Goal: Information Seeking & Learning: Learn about a topic

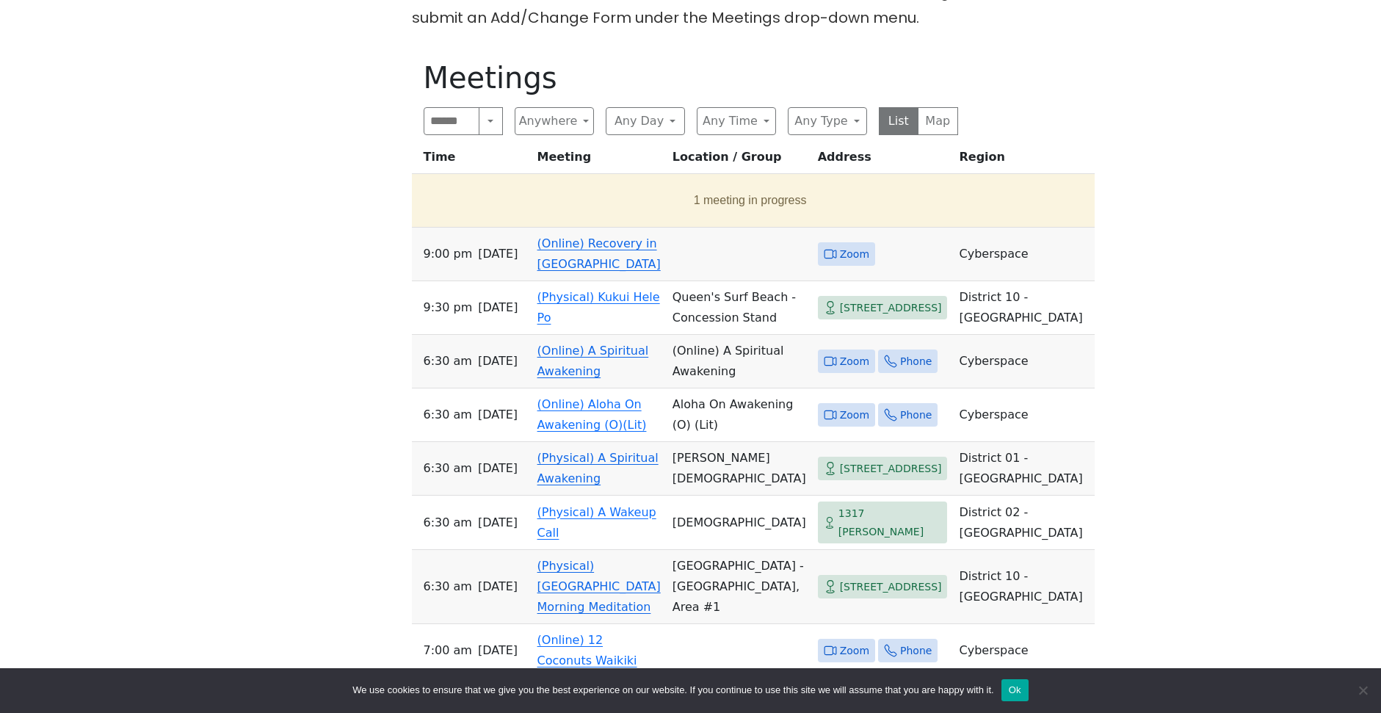
scroll to position [687, 0]
click at [583, 119] on button "Anywhere" at bounding box center [554, 120] width 79 height 28
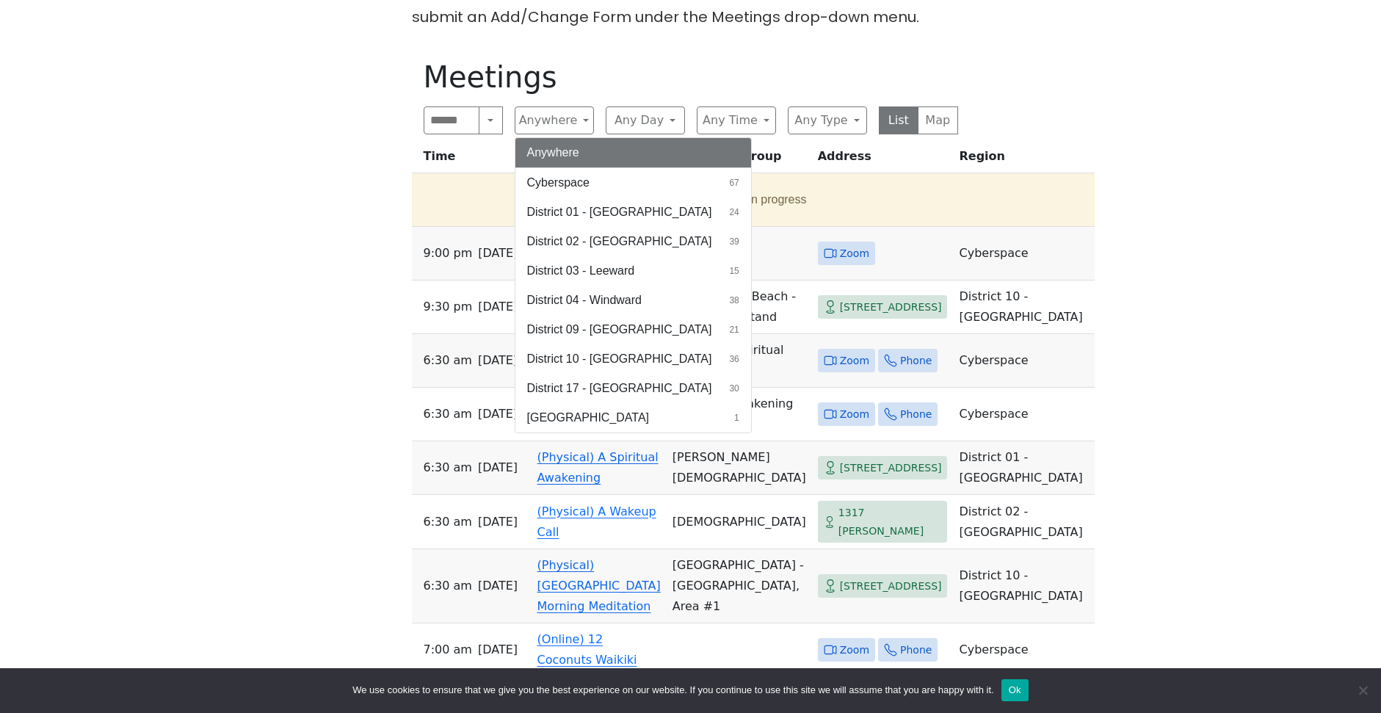
click at [667, 83] on h1 "Meetings" at bounding box center [691, 76] width 535 height 35
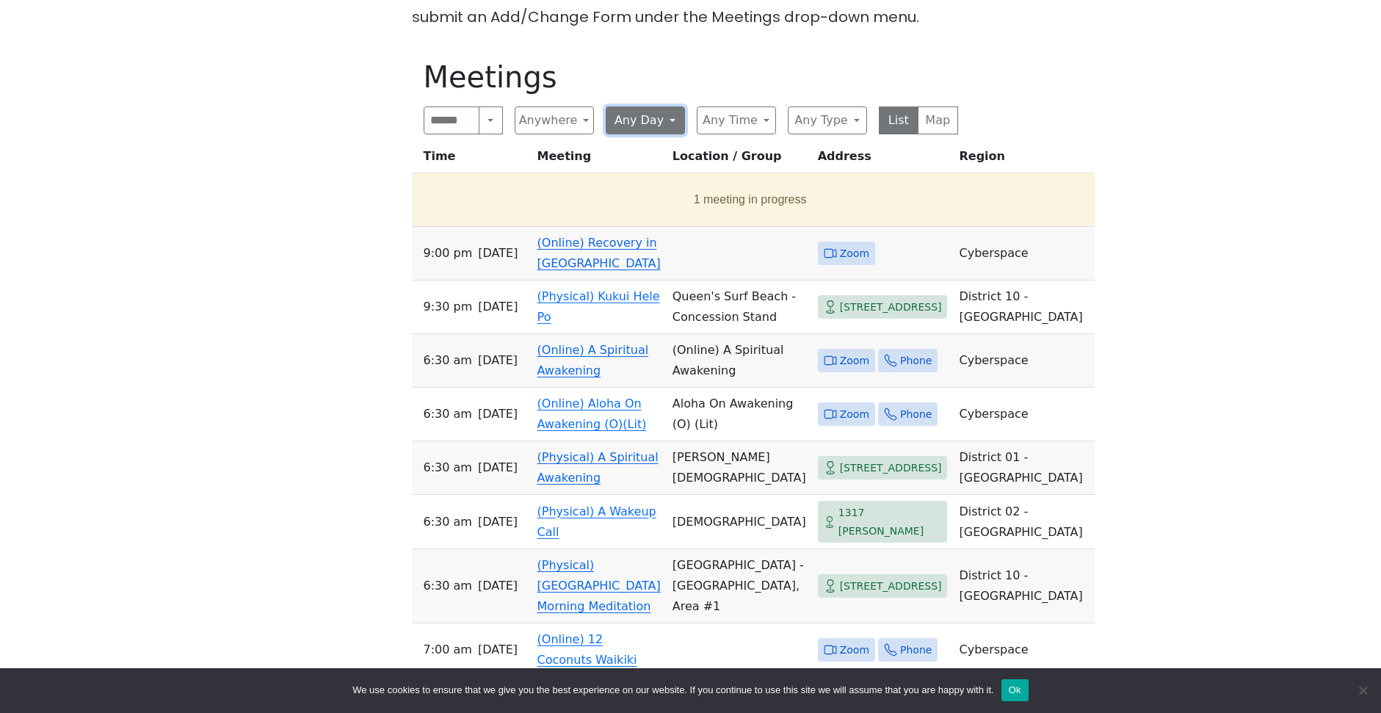
click at [667, 122] on button "Any Day" at bounding box center [645, 120] width 79 height 28
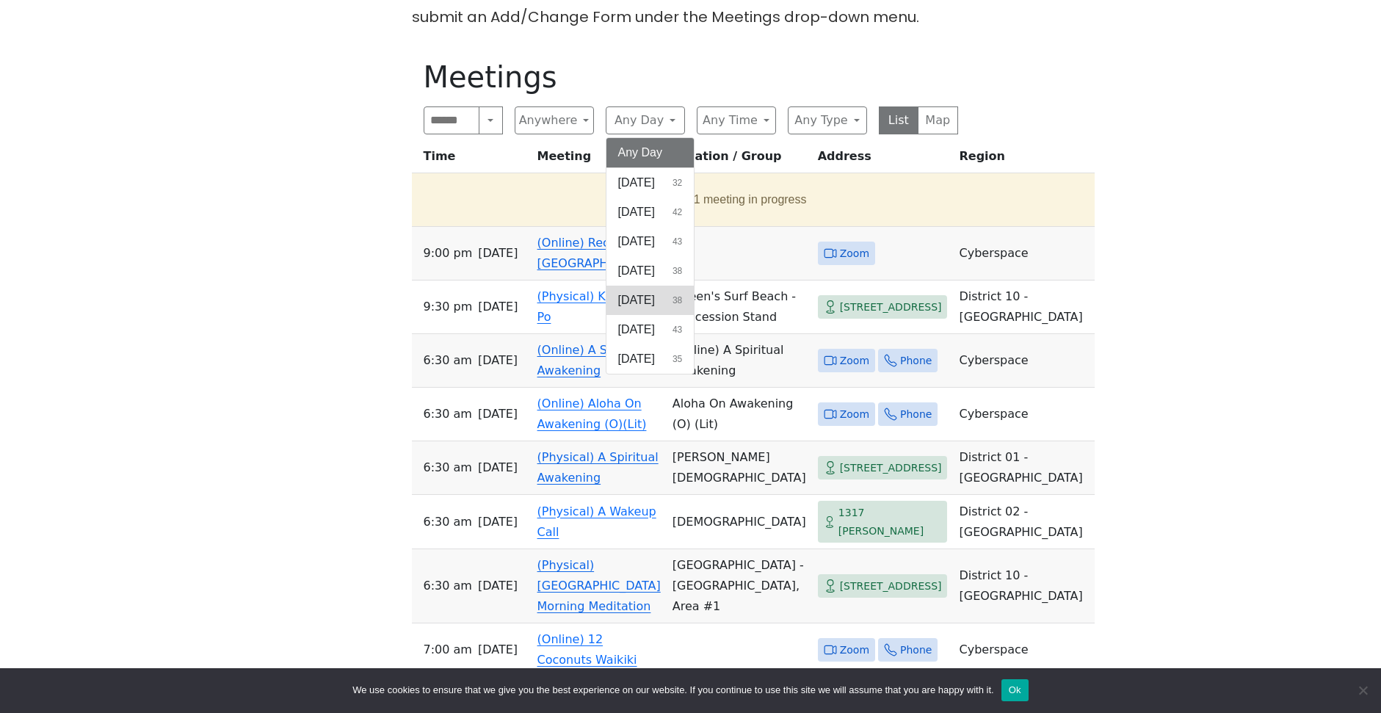
click at [651, 304] on span "[DATE]" at bounding box center [636, 300] width 37 height 18
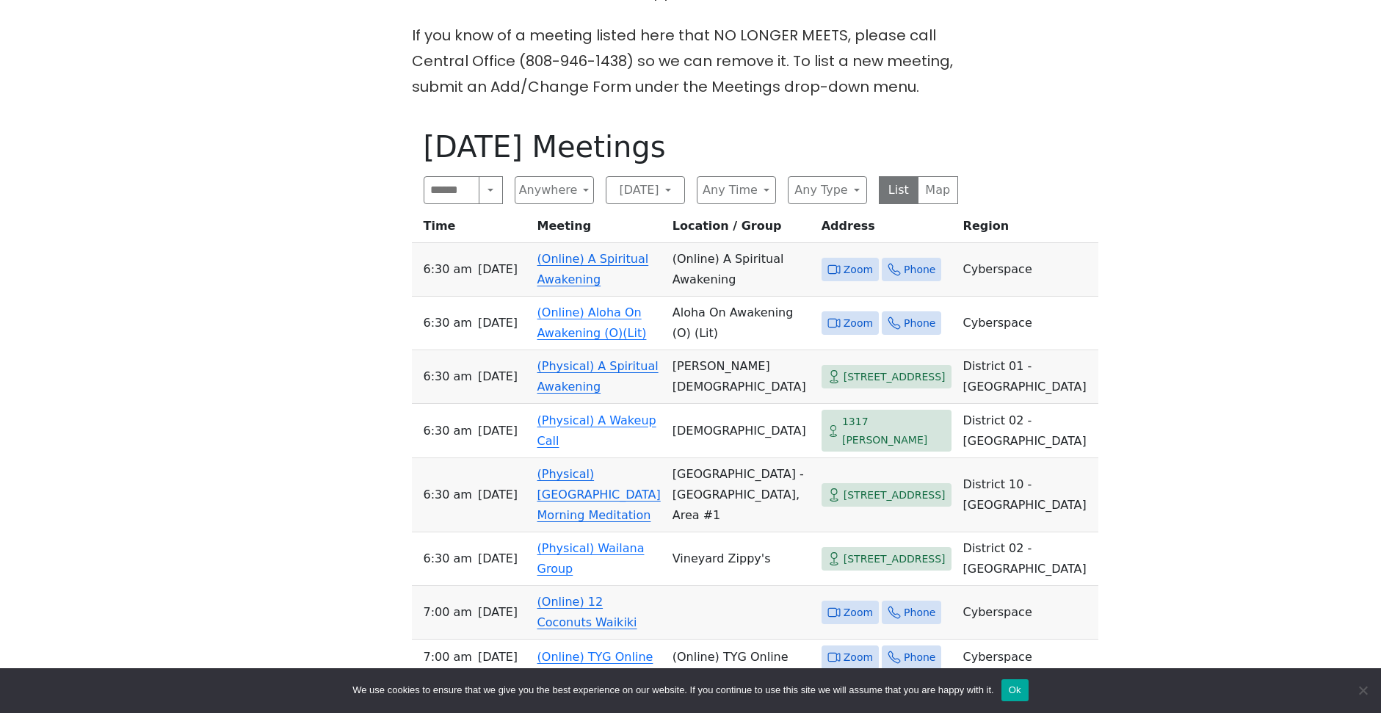
scroll to position [623, 0]
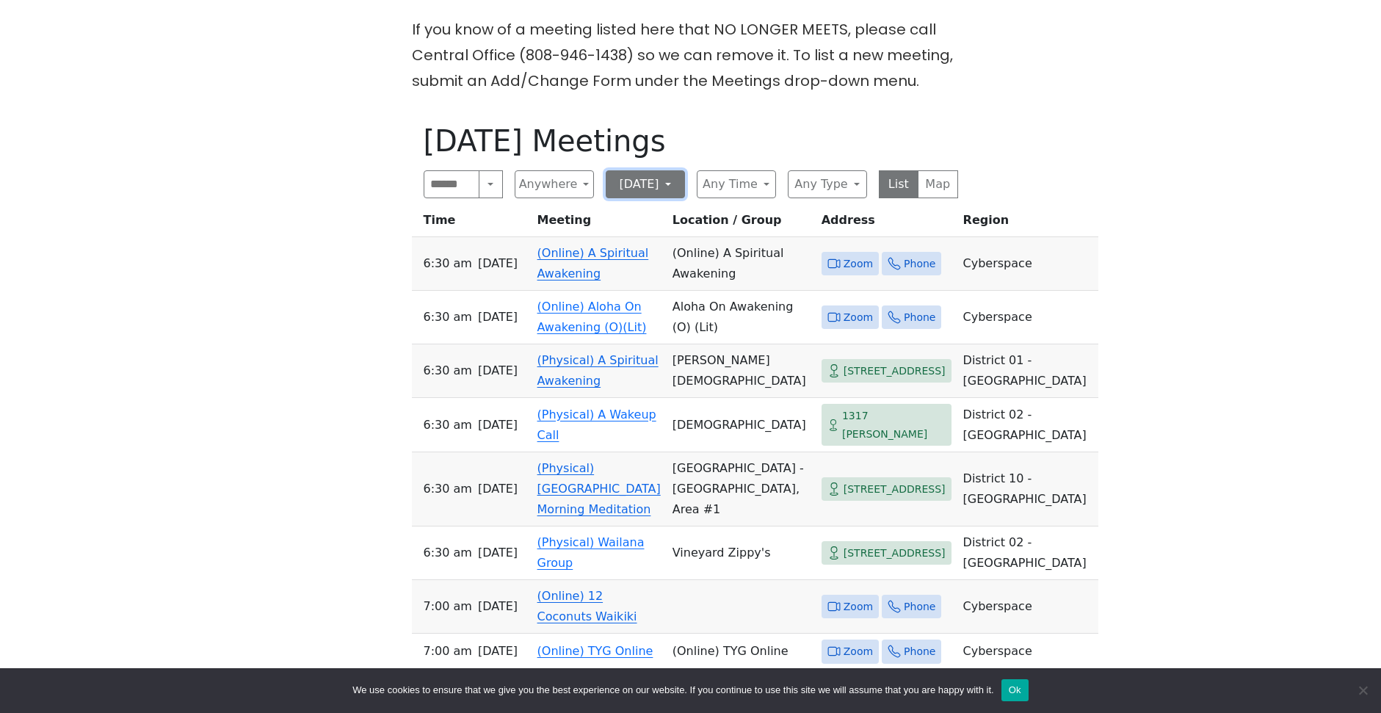
click at [670, 182] on button "[DATE]" at bounding box center [645, 184] width 79 height 28
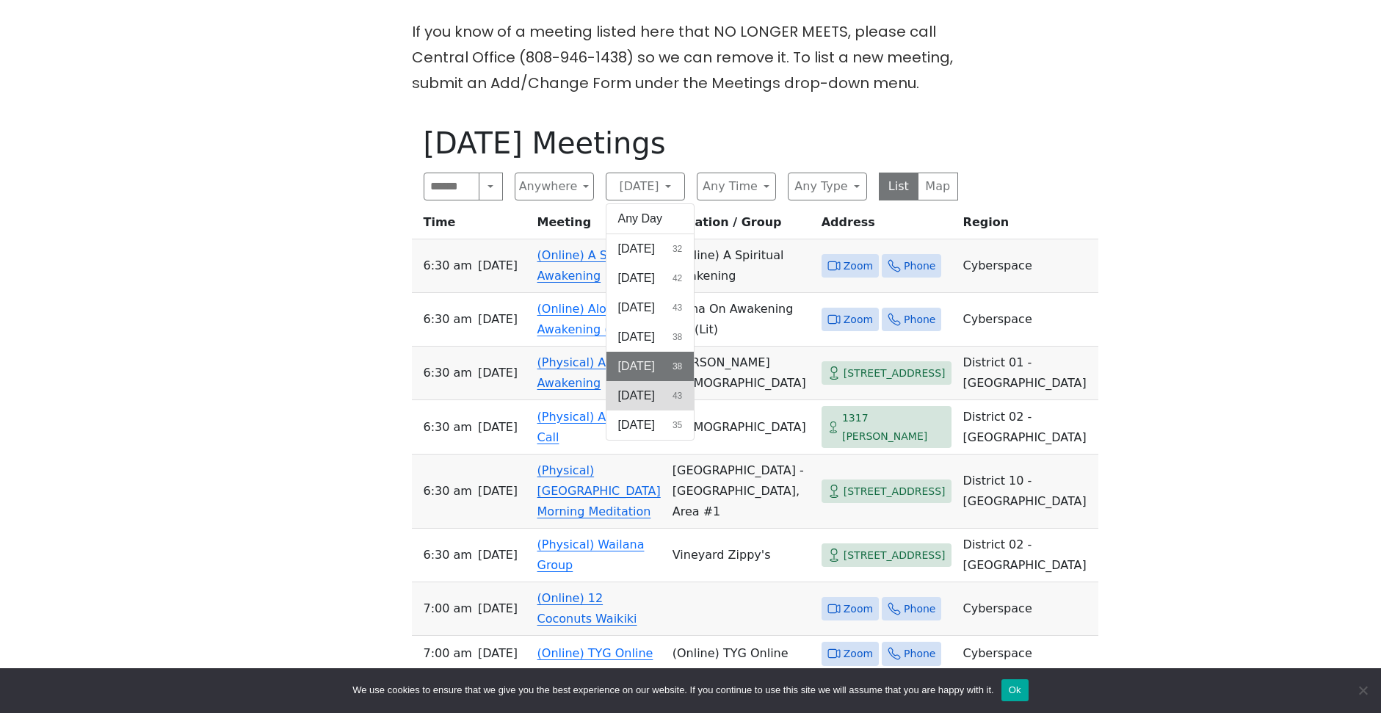
click at [645, 397] on span "[DATE]" at bounding box center [636, 396] width 37 height 18
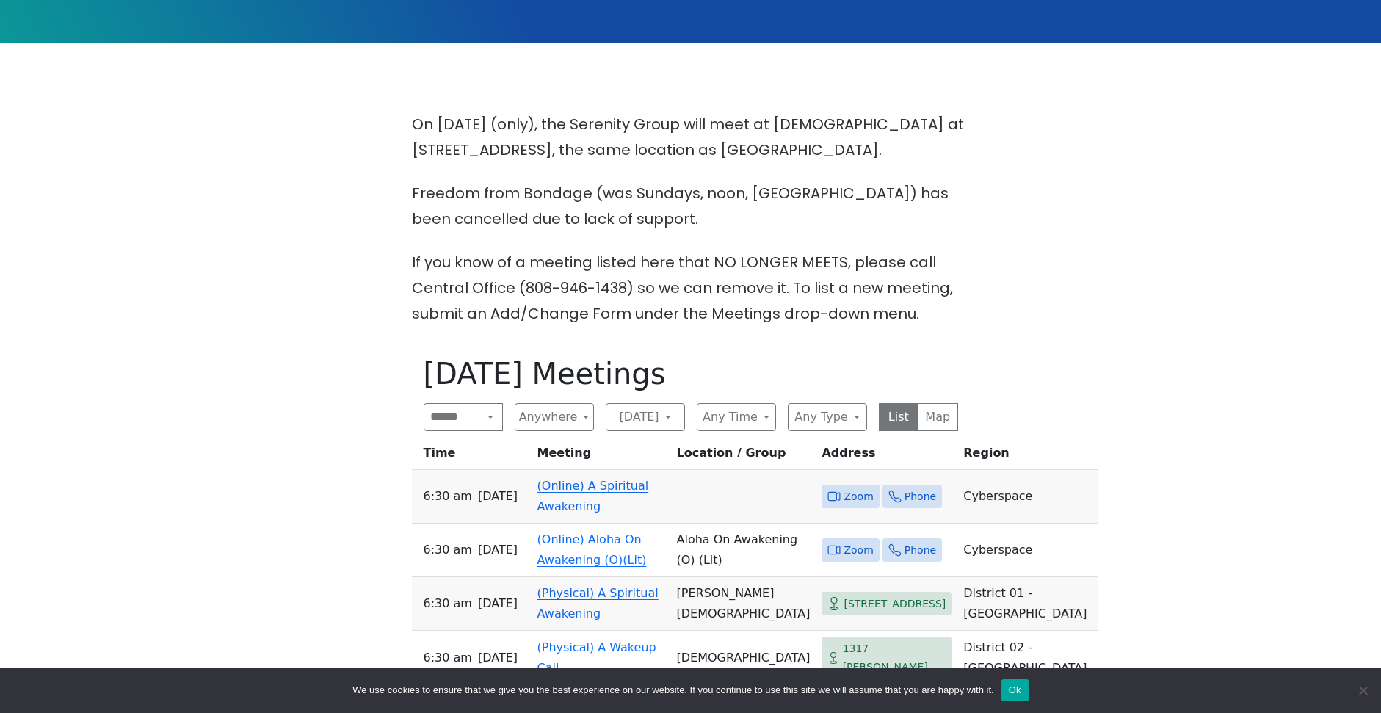
scroll to position [384, 0]
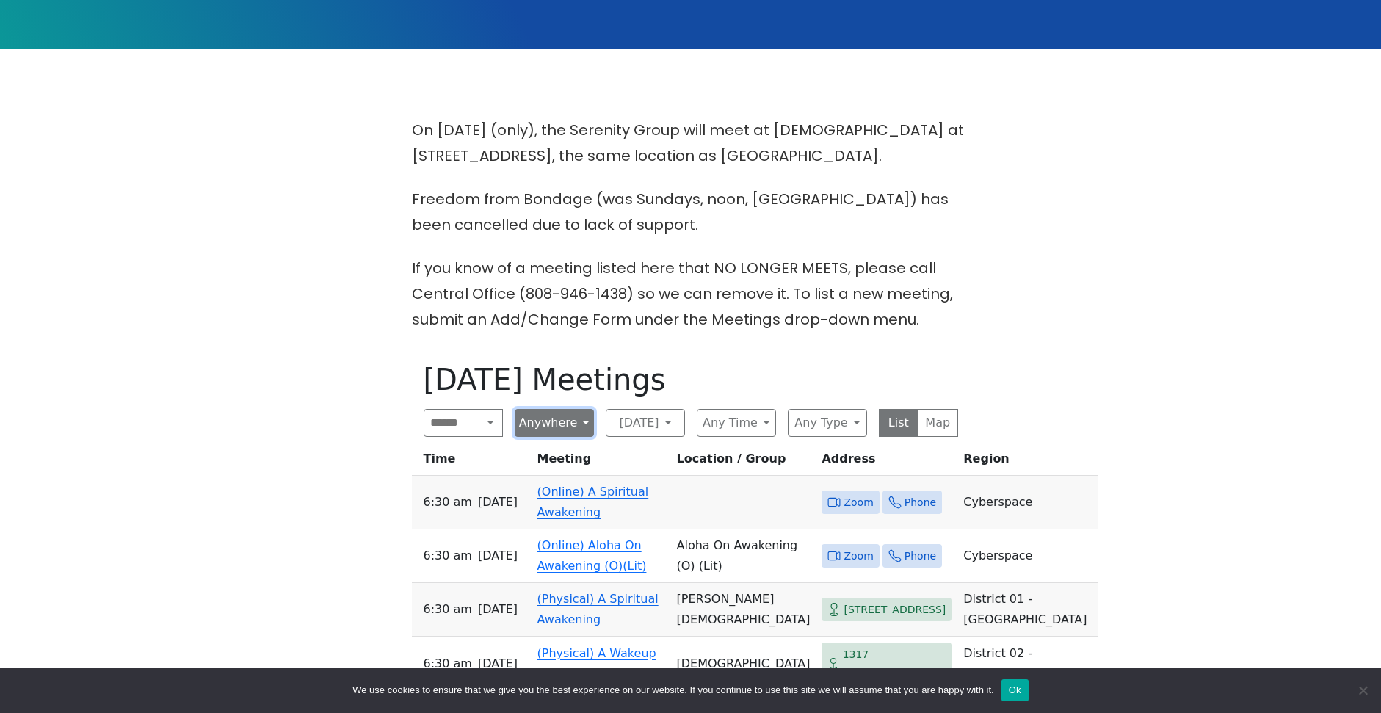
click at [564, 424] on button "Anywhere" at bounding box center [554, 423] width 79 height 28
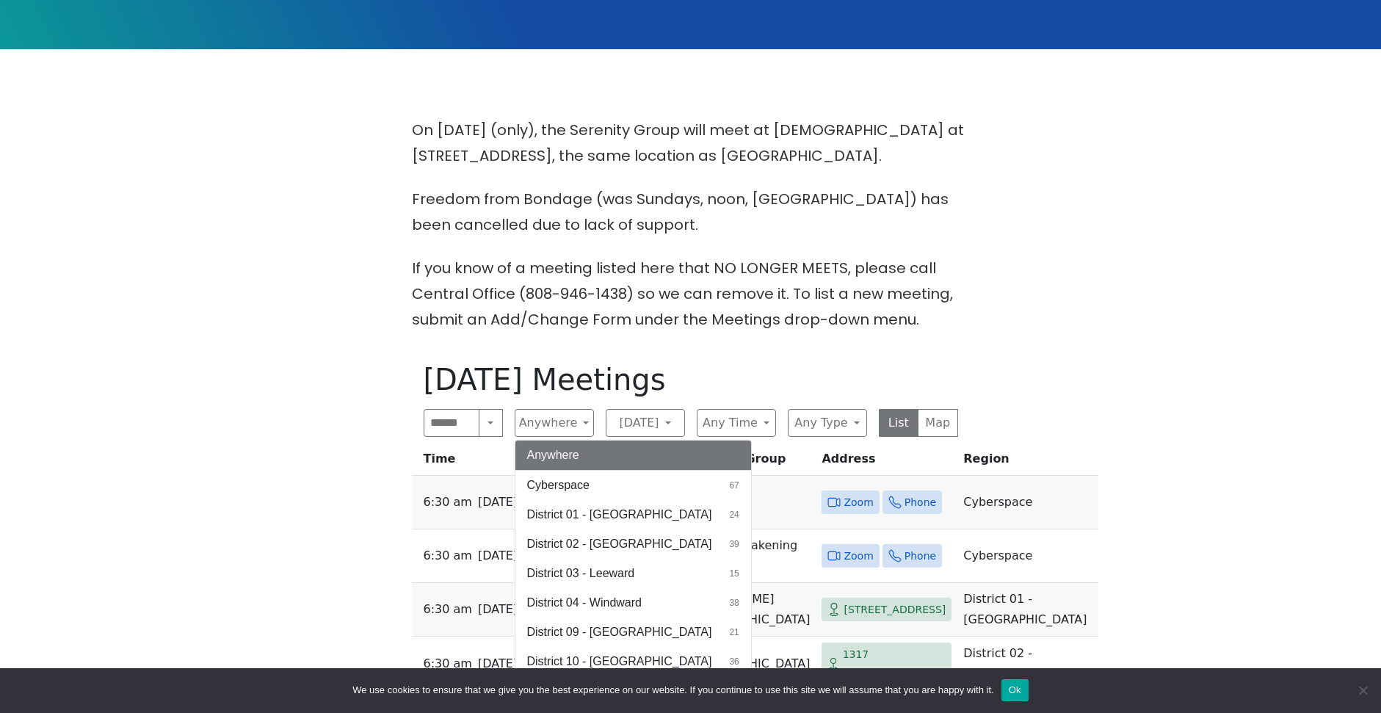
click at [661, 391] on h1 "[DATE] Meetings" at bounding box center [691, 379] width 535 height 35
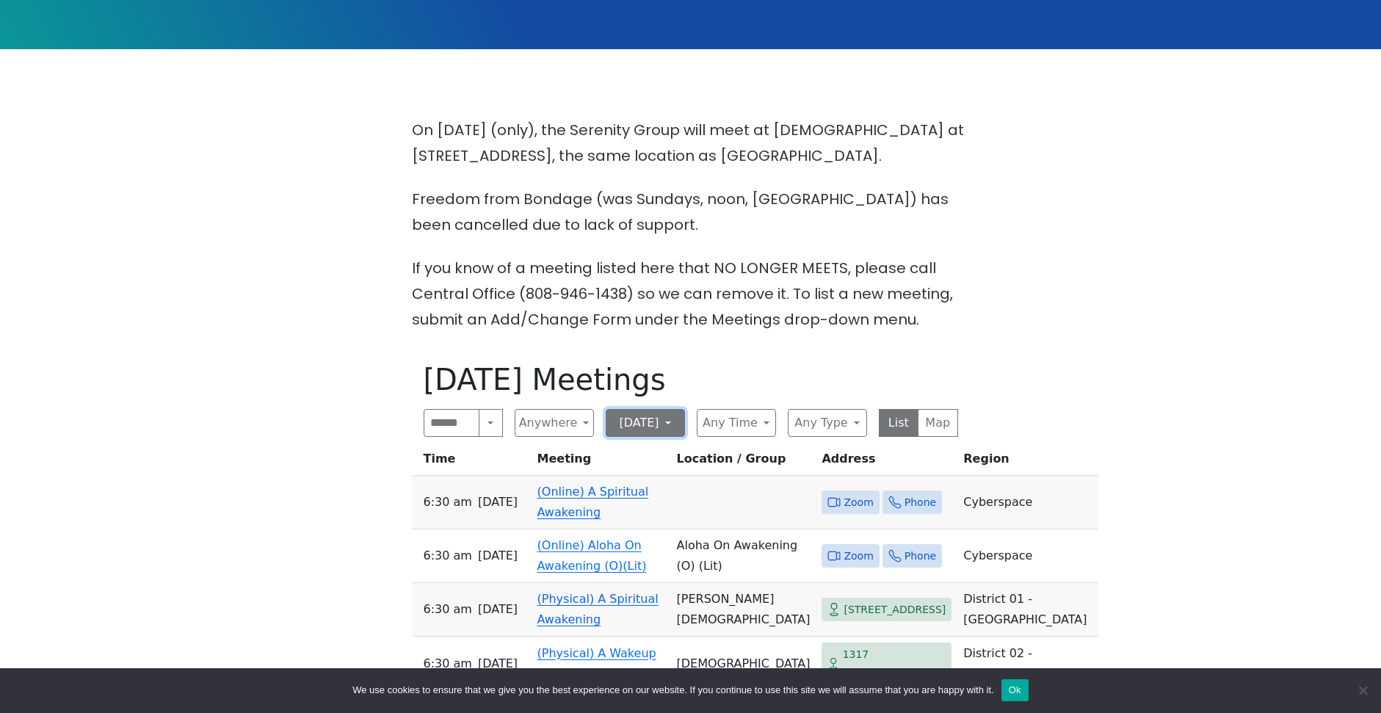
click at [647, 420] on button "[DATE]" at bounding box center [645, 423] width 79 height 28
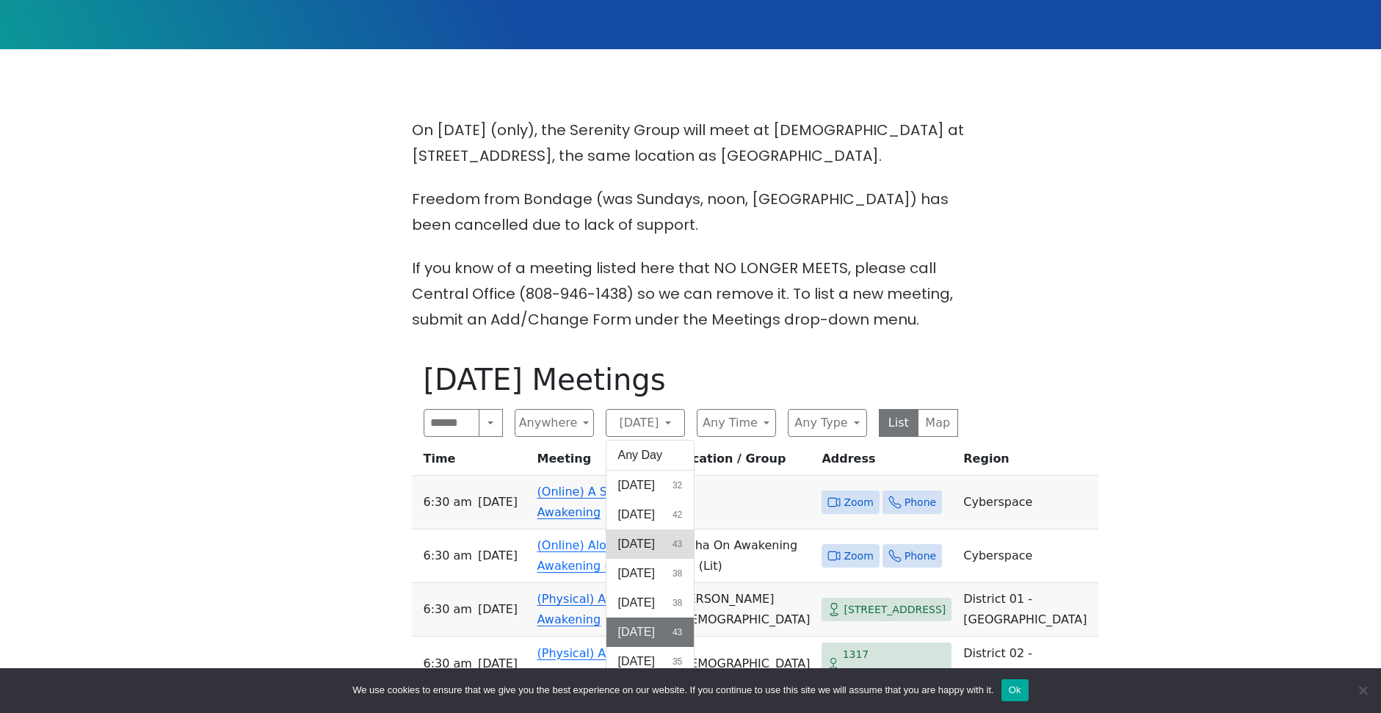
click at [639, 548] on span "[DATE]" at bounding box center [636, 544] width 37 height 18
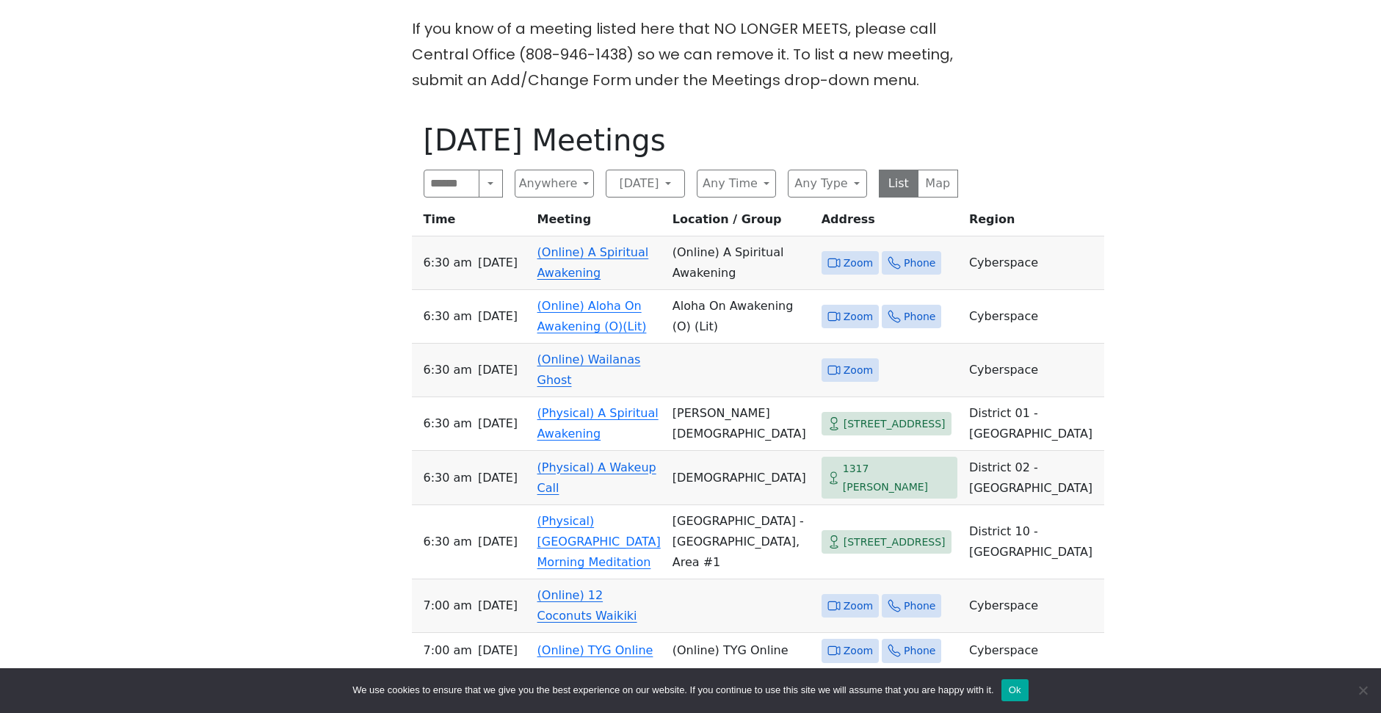
scroll to position [615, 0]
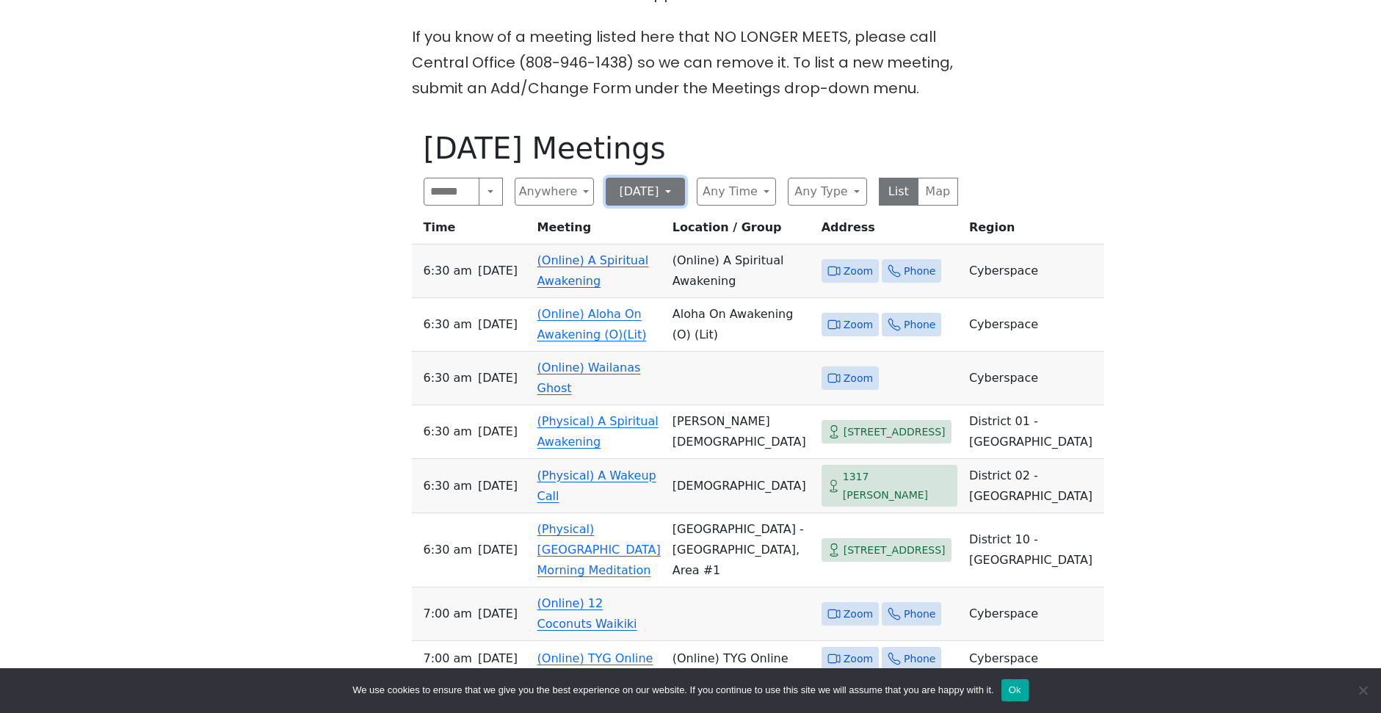
click at [623, 192] on button "[DATE]" at bounding box center [645, 192] width 79 height 28
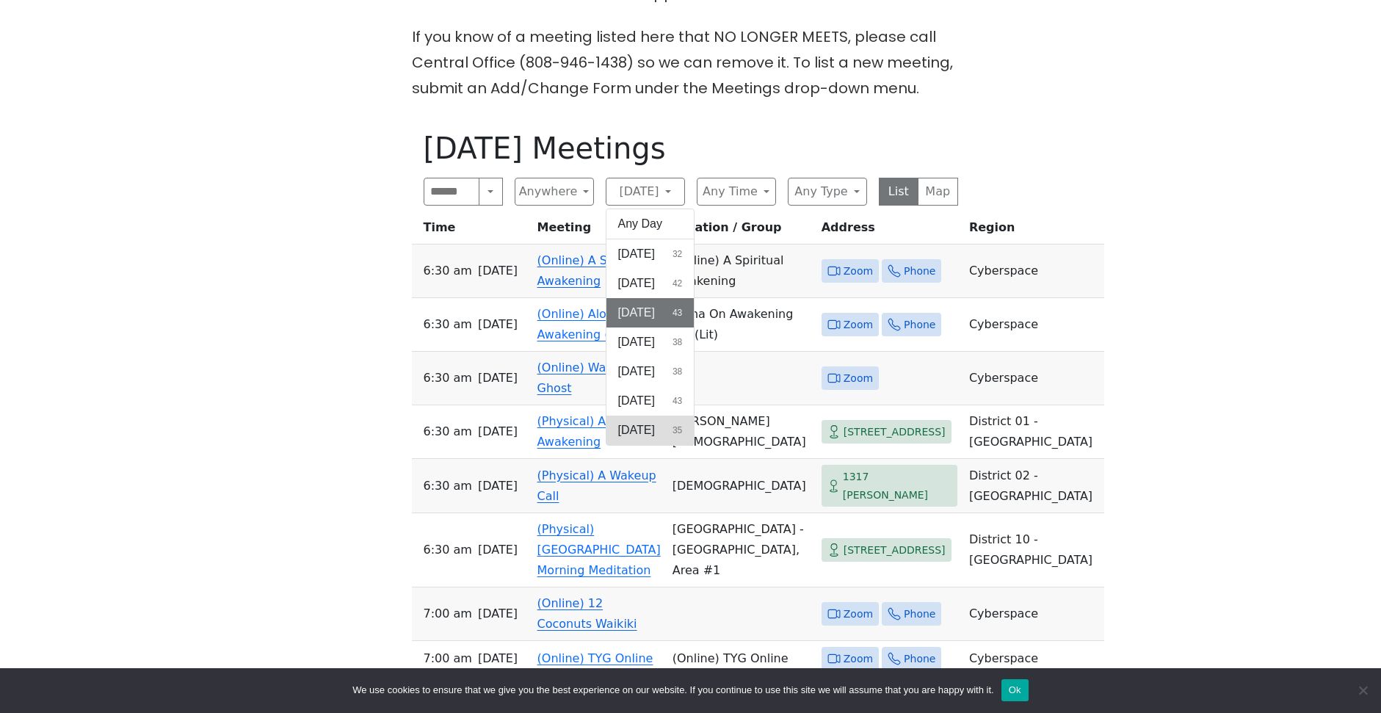
click at [645, 427] on span "[DATE]" at bounding box center [636, 430] width 37 height 18
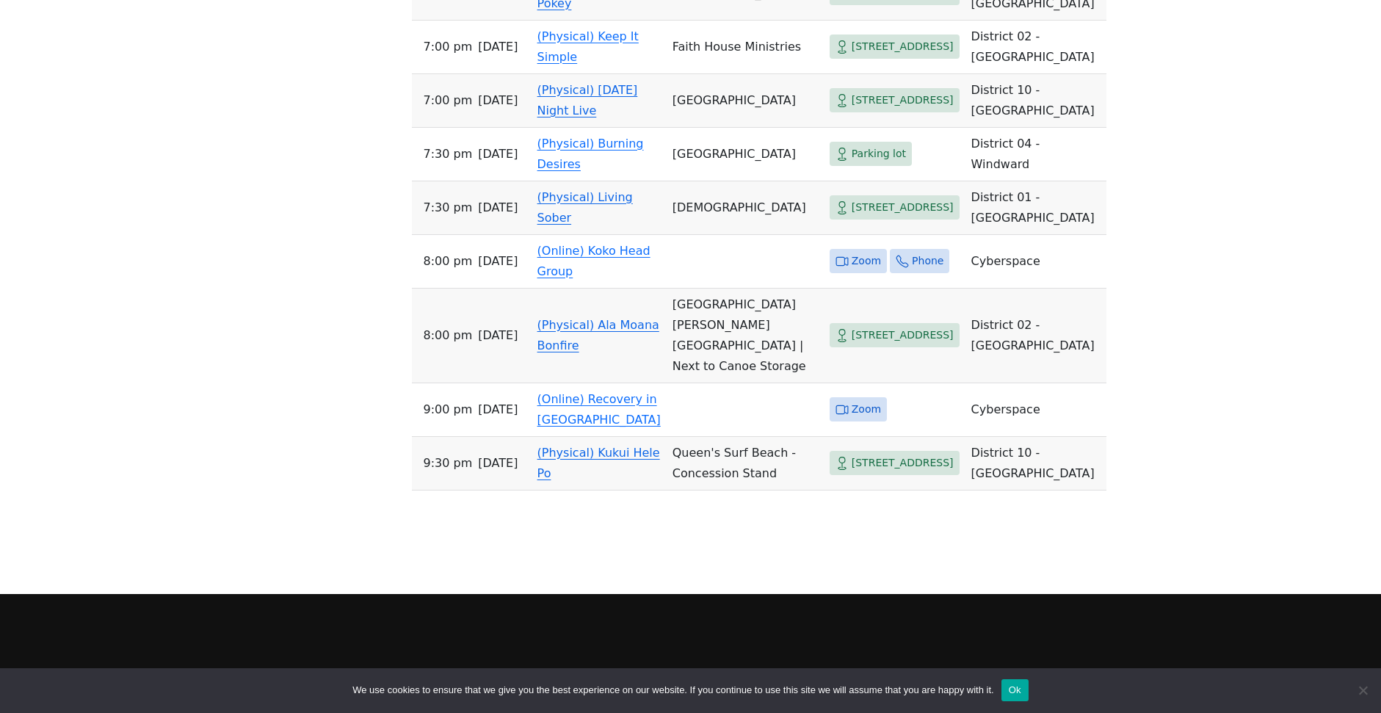
scroll to position [2379, 0]
